Goal: Information Seeking & Learning: Learn about a topic

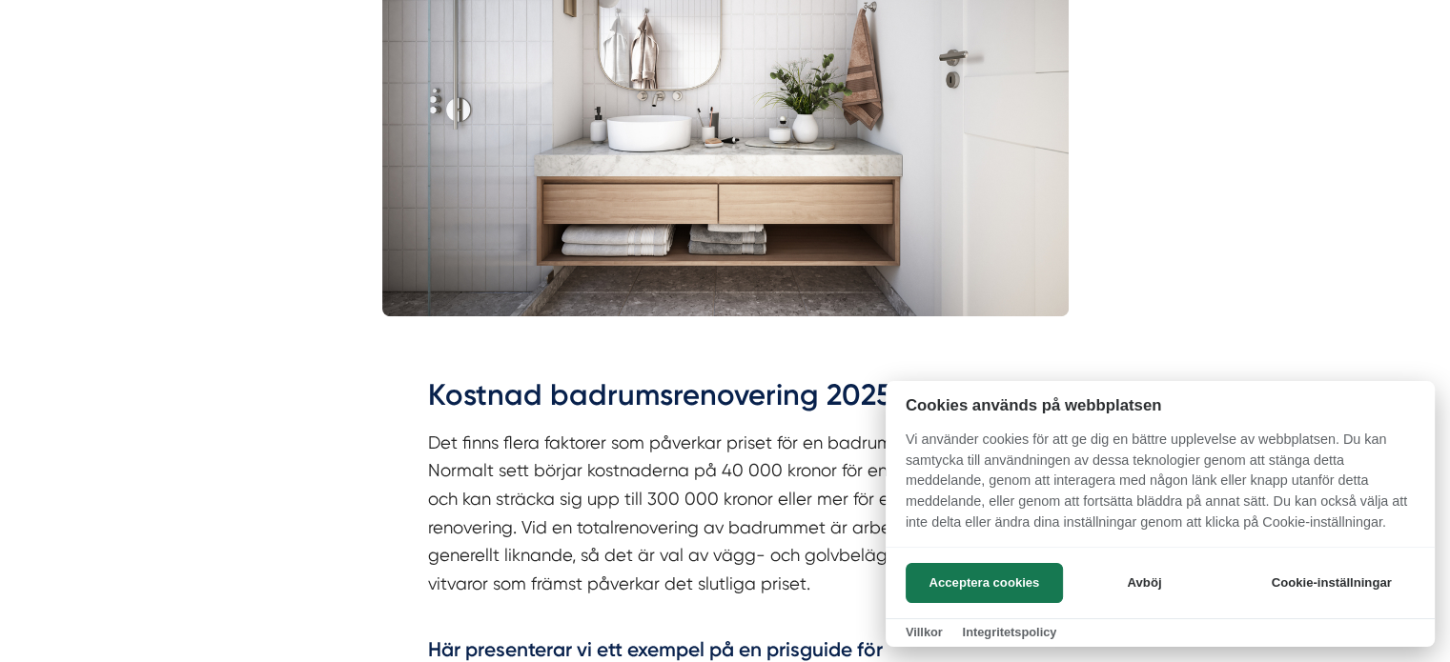
scroll to position [953, 0]
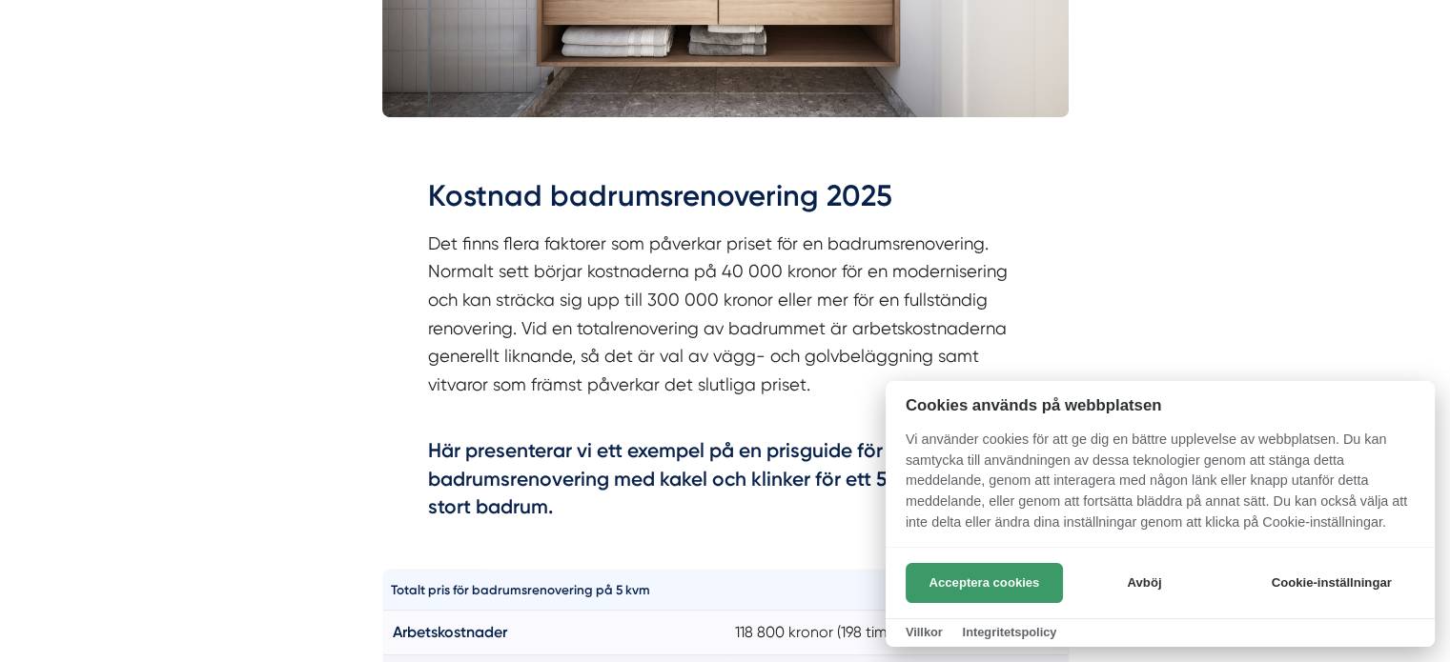
click at [982, 575] on button "Acceptera cookies" at bounding box center [983, 583] width 157 height 40
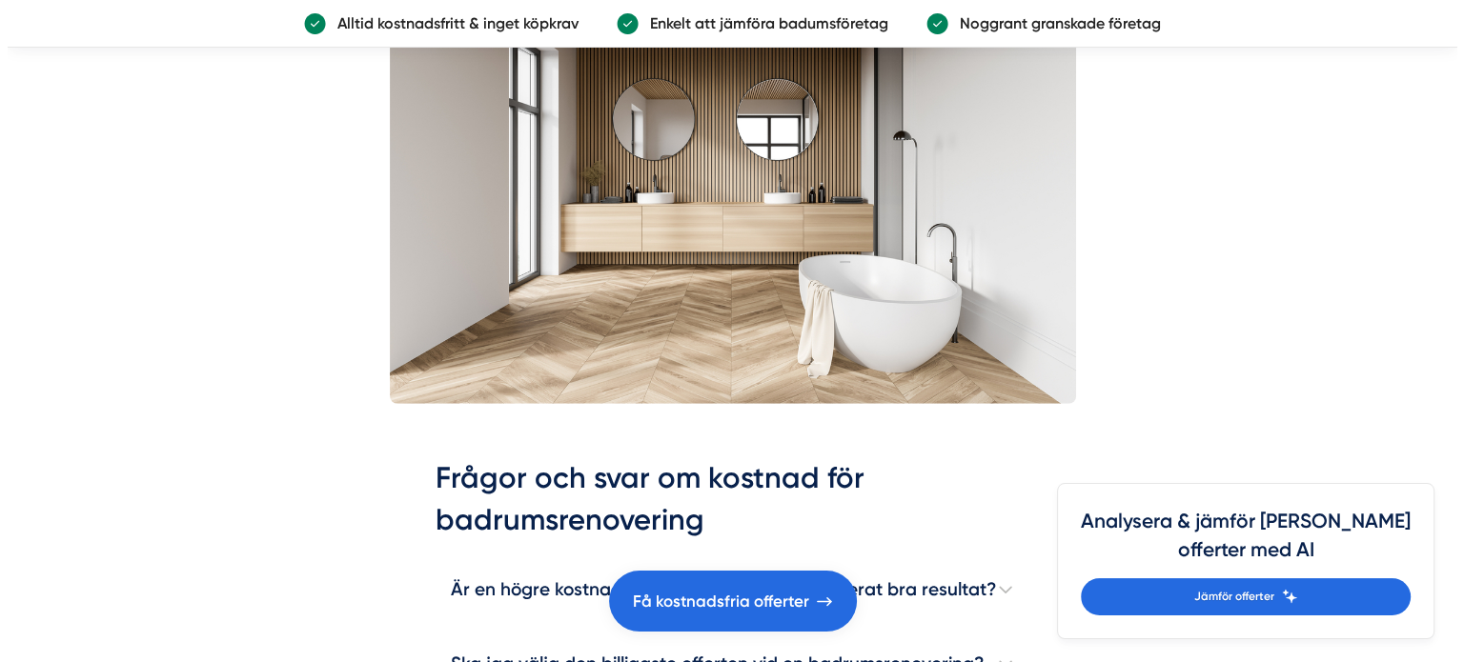
scroll to position [5623, 0]
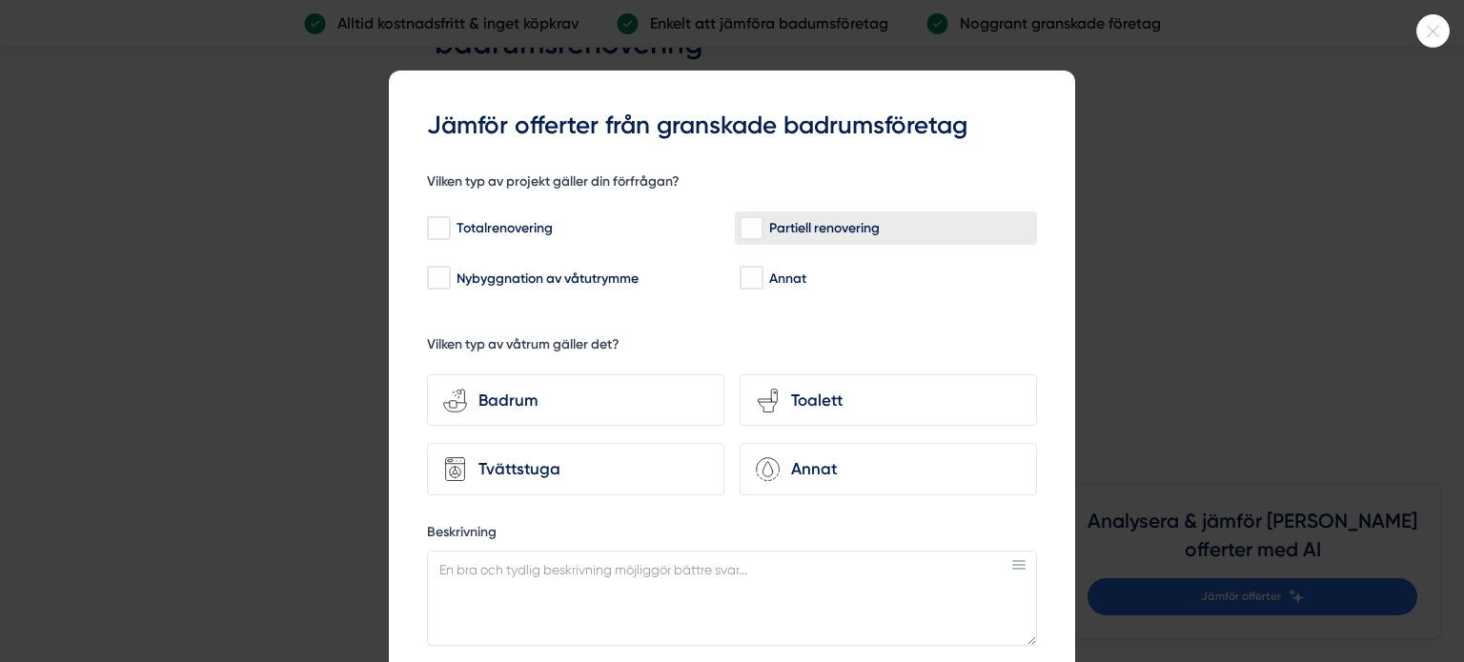
click at [756, 228] on div "Partiell renovering" at bounding box center [886, 228] width 293 height 19
click at [756, 228] on input "Partiell renovering" at bounding box center [751, 228] width 22 height 19
checkbox input "true"
click at [501, 397] on div "Badrum" at bounding box center [587, 401] width 241 height 26
click at [0, 0] on input "bathroom-tub-towel Badrum" at bounding box center [0, 0] width 0 height 0
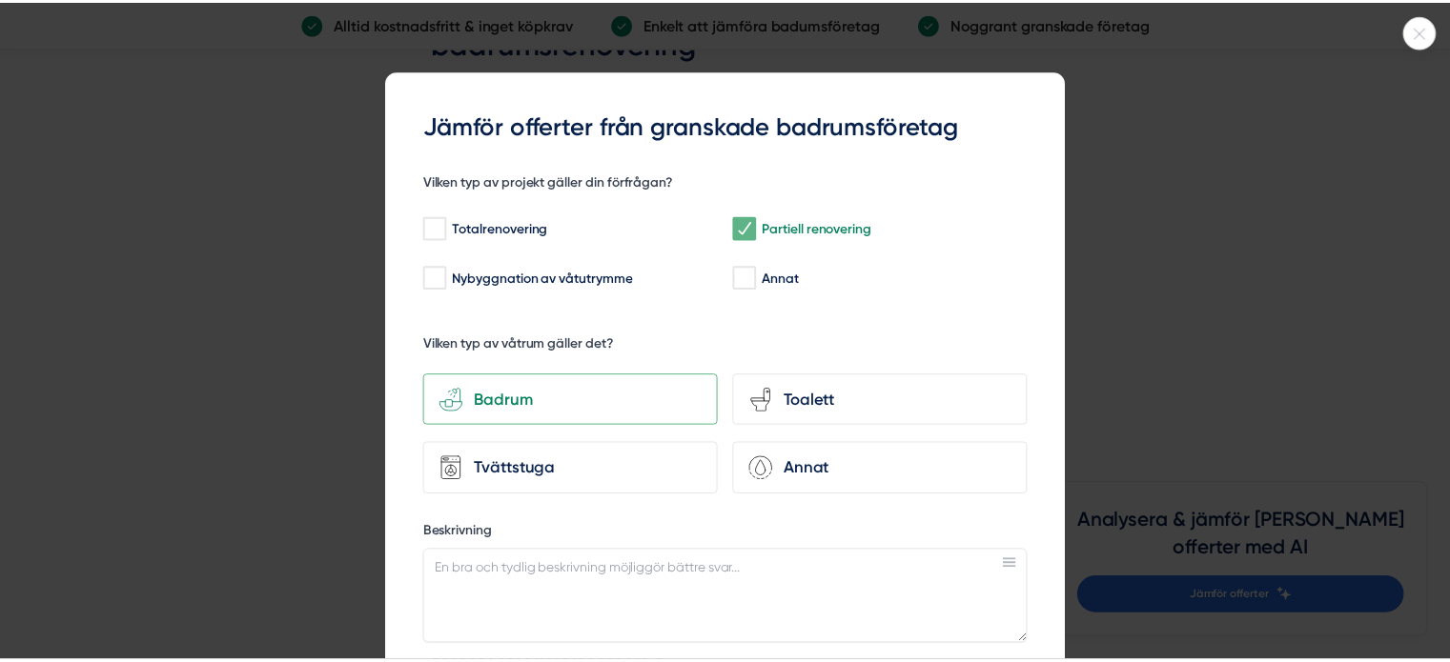
scroll to position [473, 0]
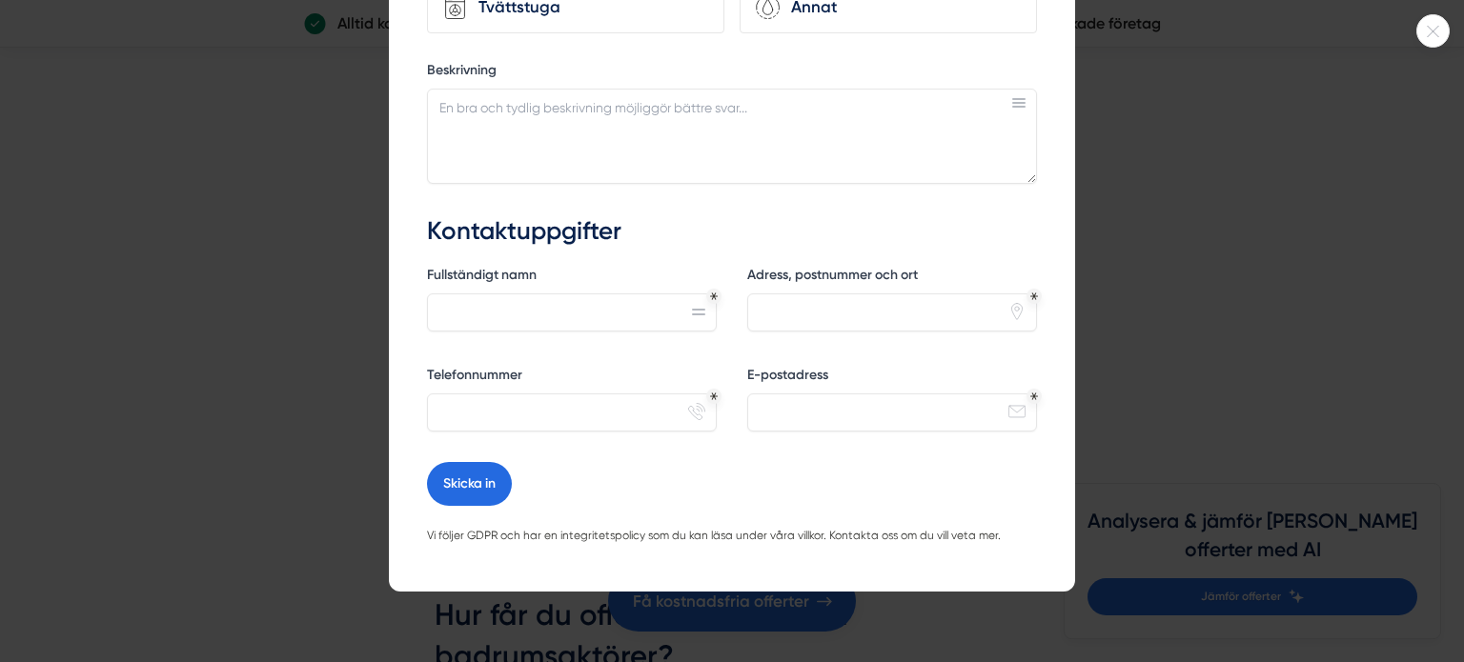
click at [1257, 234] on div at bounding box center [732, 331] width 1464 height 662
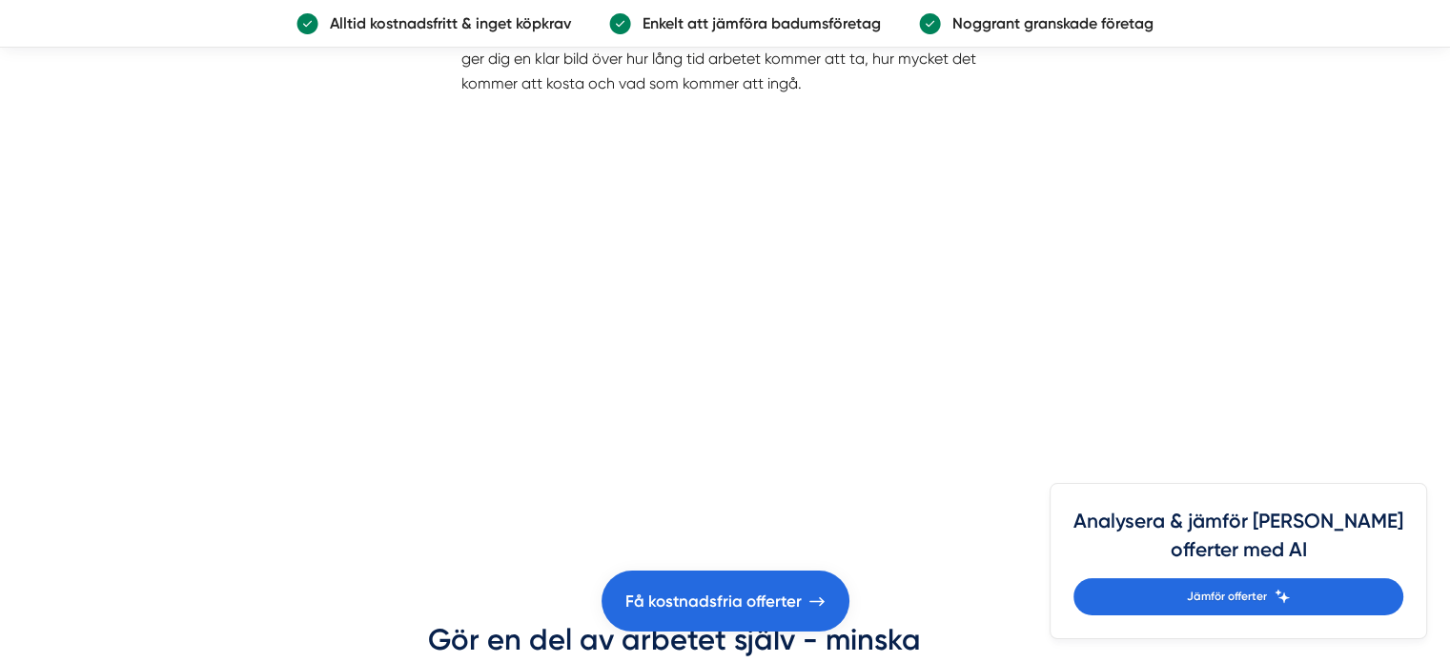
scroll to position [5909, 0]
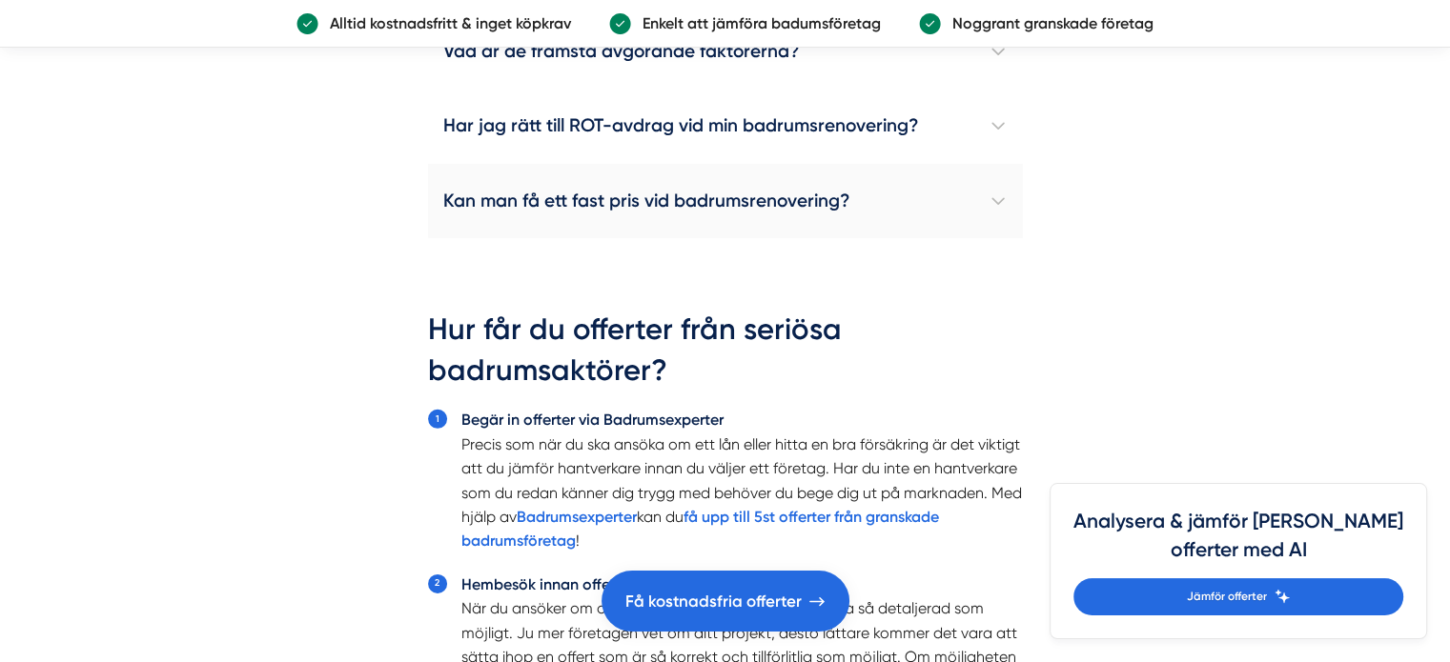
click at [731, 201] on h4 "Kan man få ett fast pris vid badrumsrenovering?" at bounding box center [725, 201] width 595 height 74
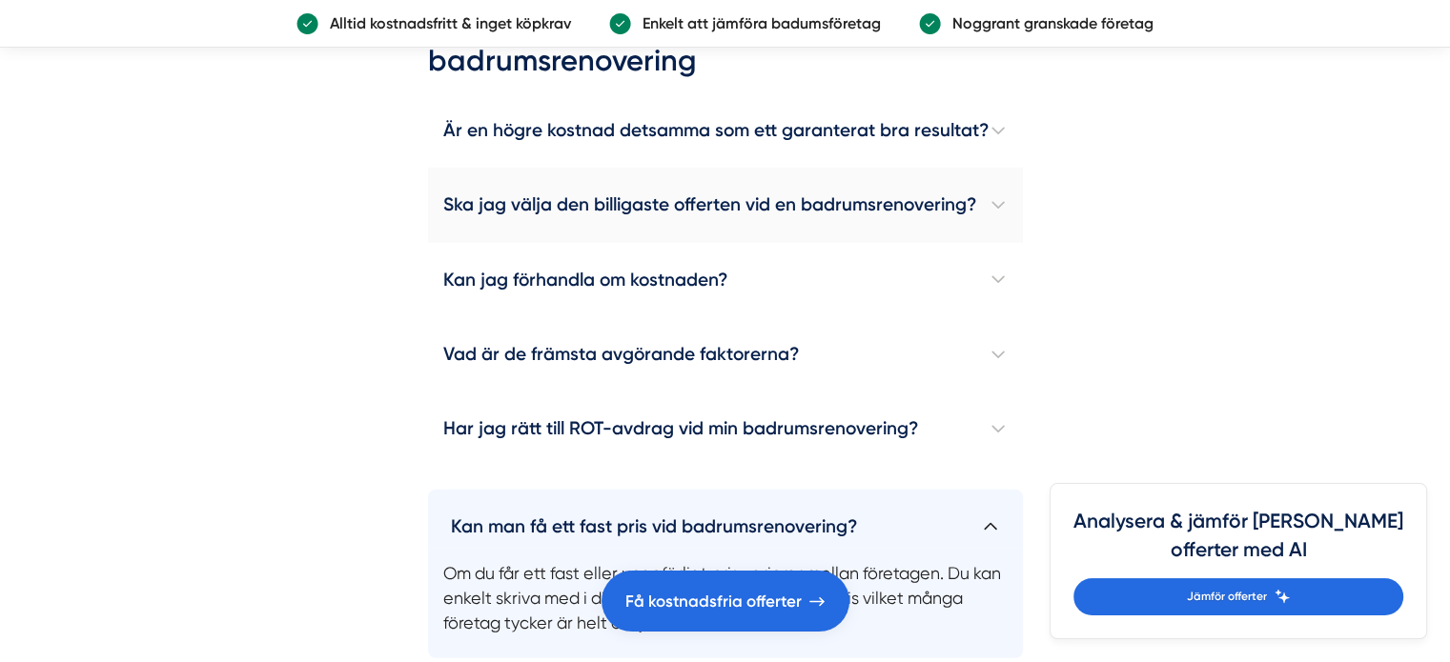
scroll to position [5719, 0]
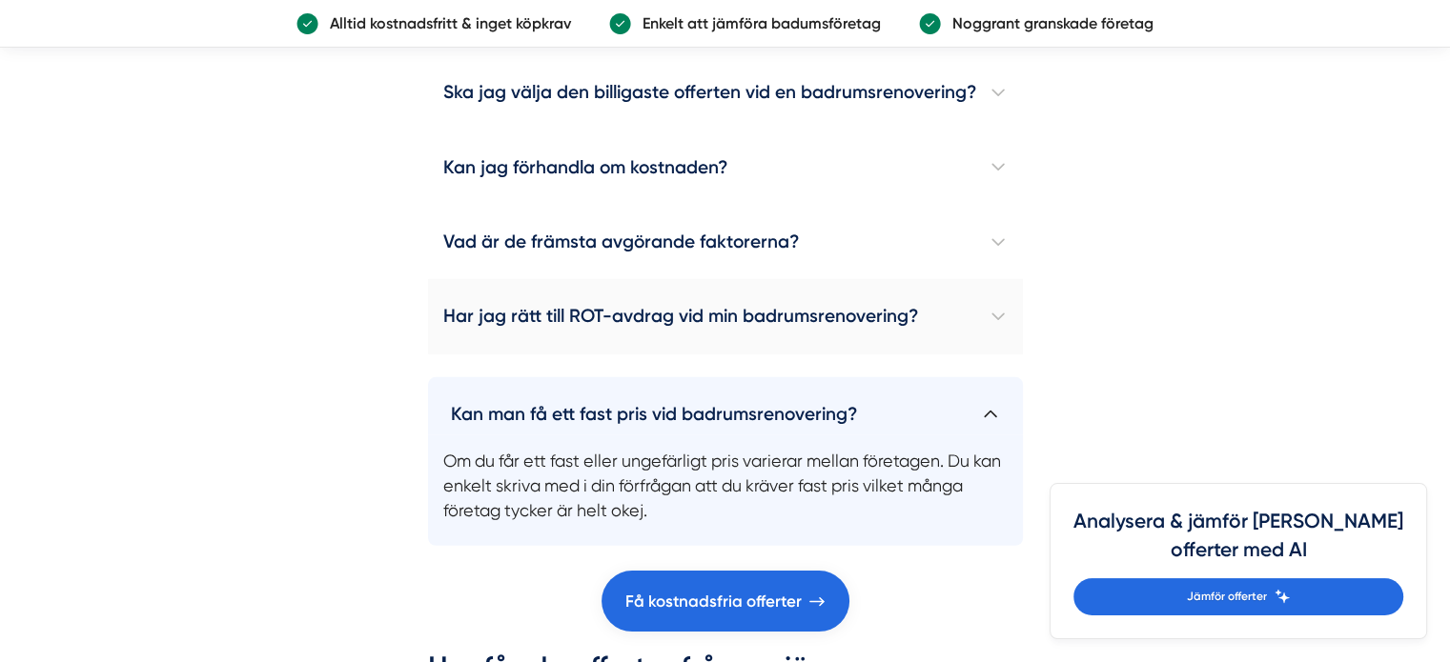
click at [707, 312] on h4 "Har jag rätt till ROT-avdrag vid min badrumsrenovering?" at bounding box center [725, 316] width 595 height 74
